Goal: Task Accomplishment & Management: Use online tool/utility

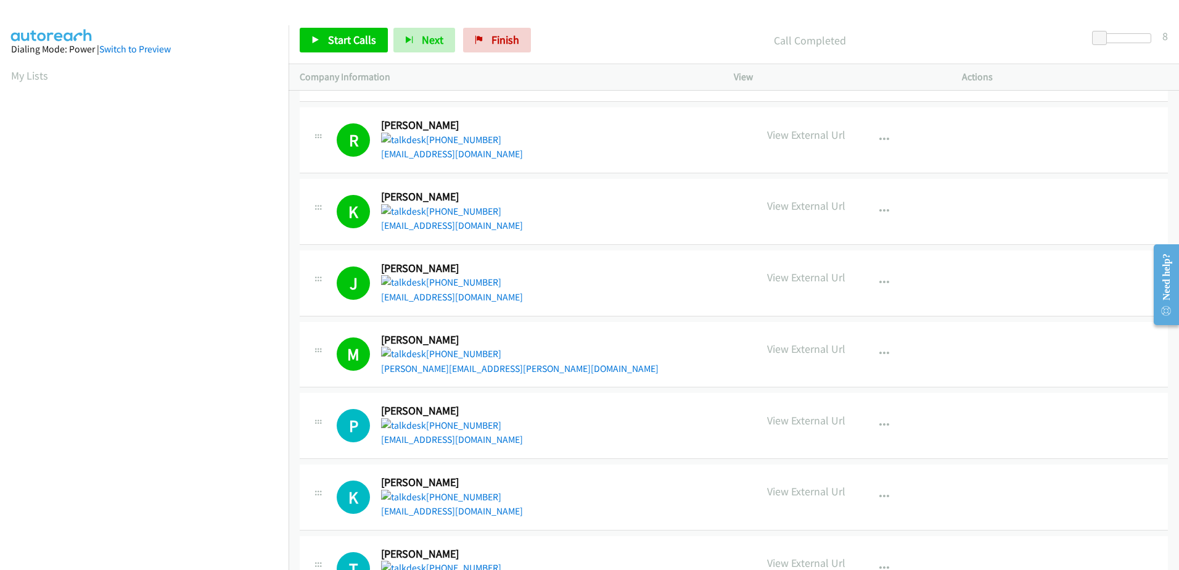
click at [180, 72] on section "My Lists" at bounding box center [144, 75] width 266 height 17
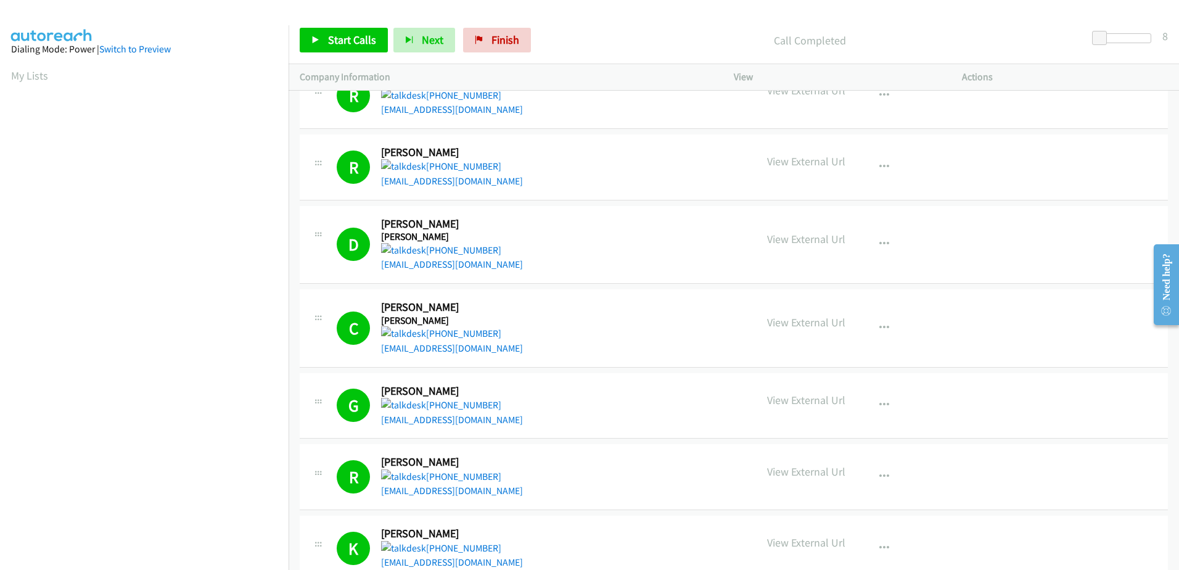
scroll to position [987, 0]
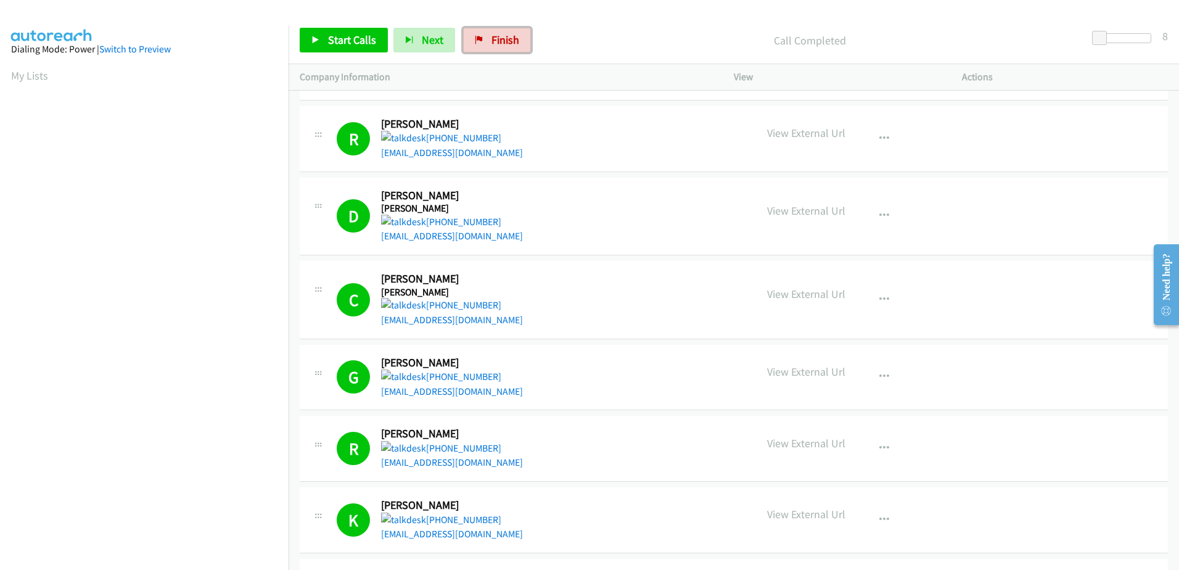
click at [515, 49] on link "Finish" at bounding box center [497, 40] width 68 height 25
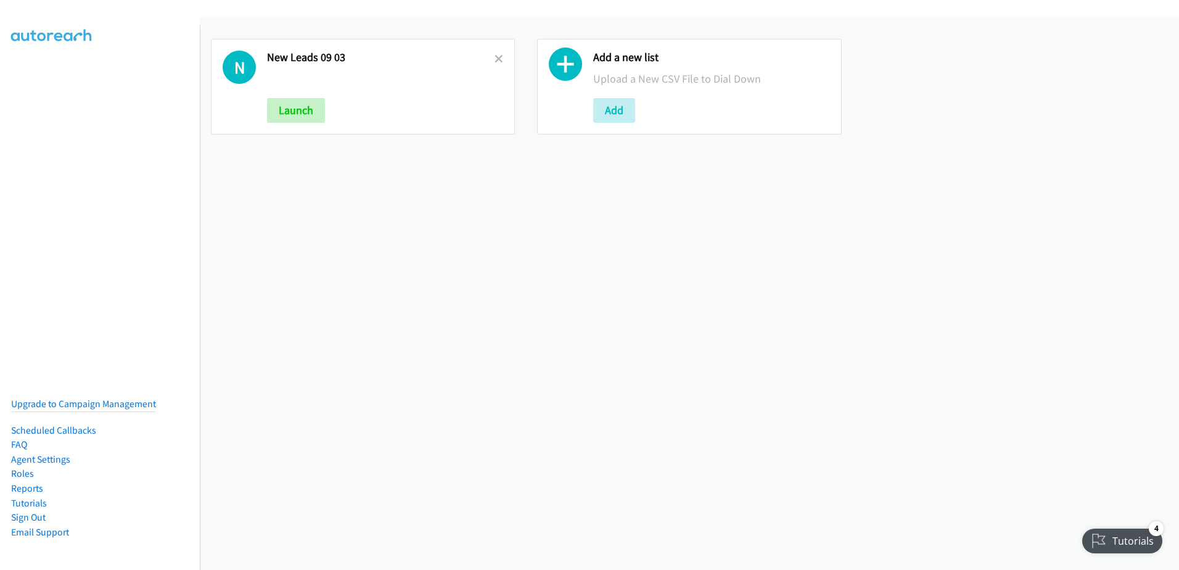
click at [497, 53] on link at bounding box center [499, 59] width 9 height 14
